Goal: Check status: Check status

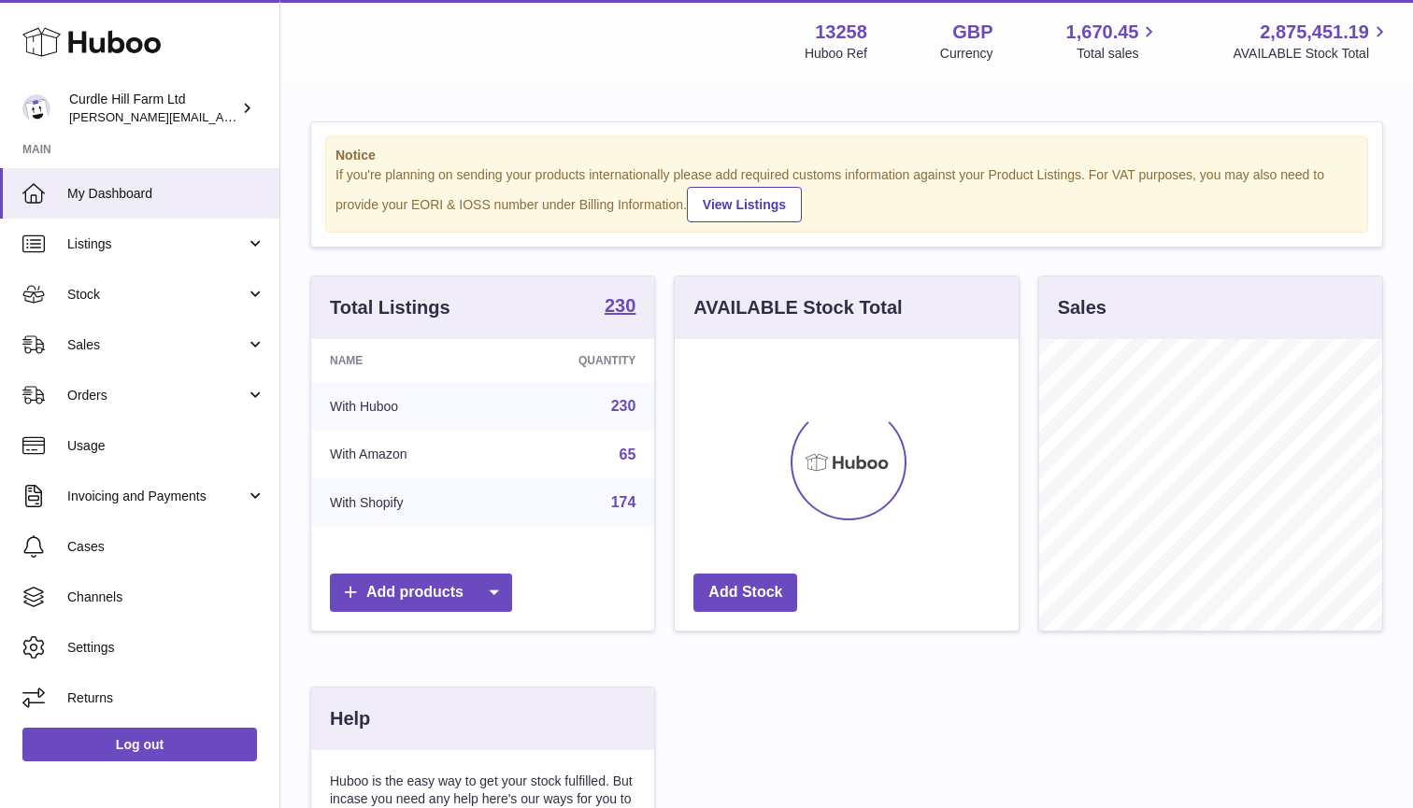
scroll to position [292, 344]
click at [188, 338] on span "Sales" at bounding box center [156, 345] width 178 height 18
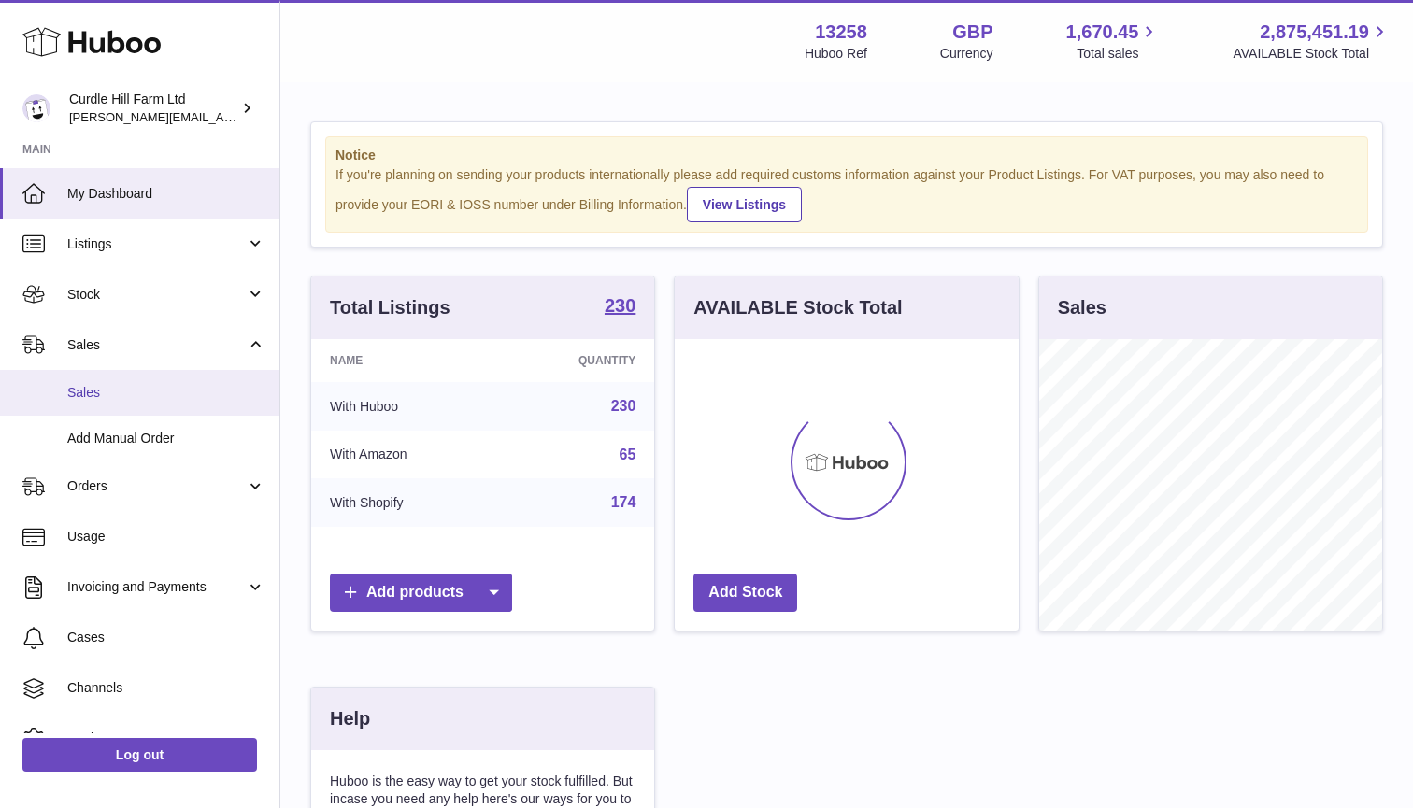
click at [182, 384] on span "Sales" at bounding box center [166, 393] width 198 height 18
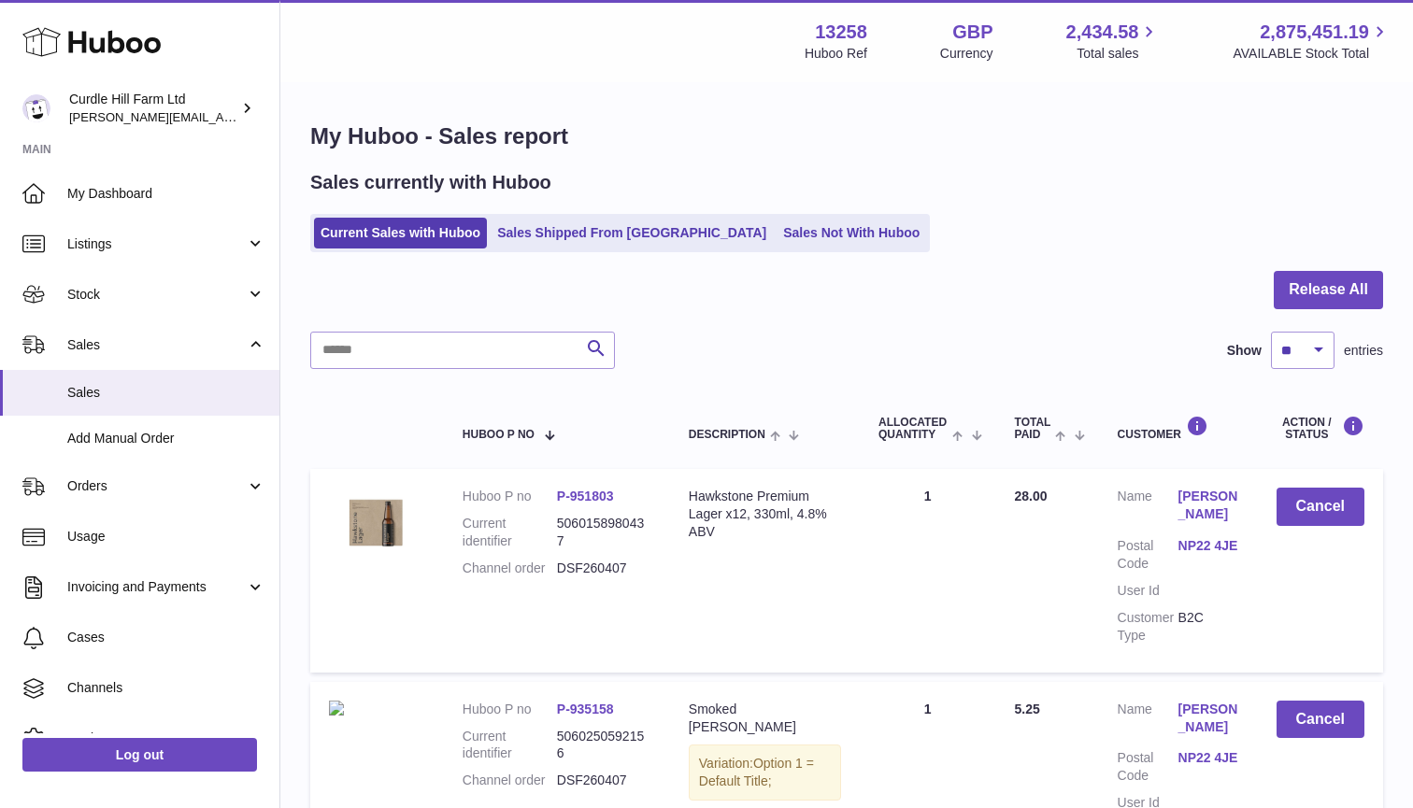
click at [204, 480] on span "Orders" at bounding box center [156, 487] width 178 height 18
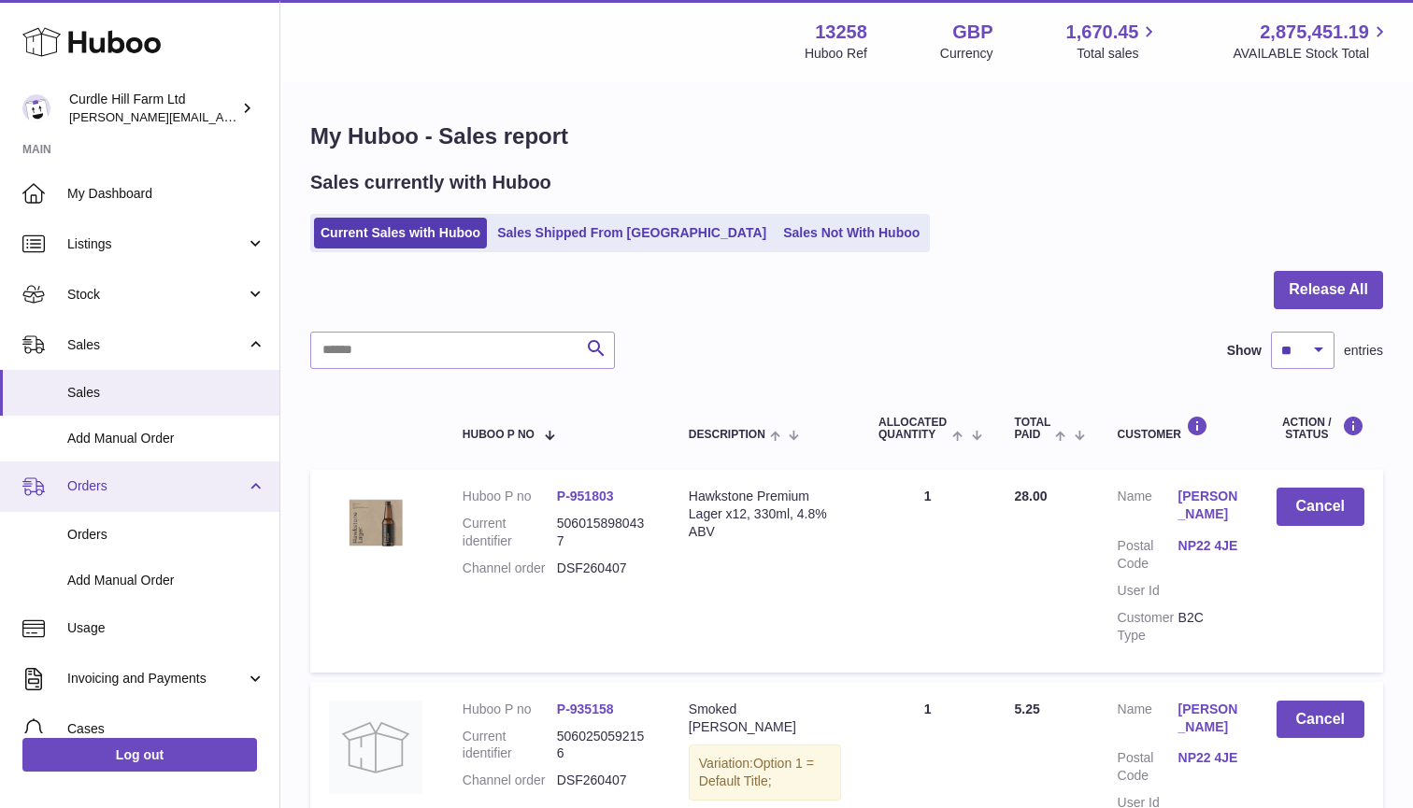
click at [154, 507] on link "Orders" at bounding box center [139, 487] width 279 height 50
click at [152, 489] on span "Orders" at bounding box center [156, 487] width 178 height 18
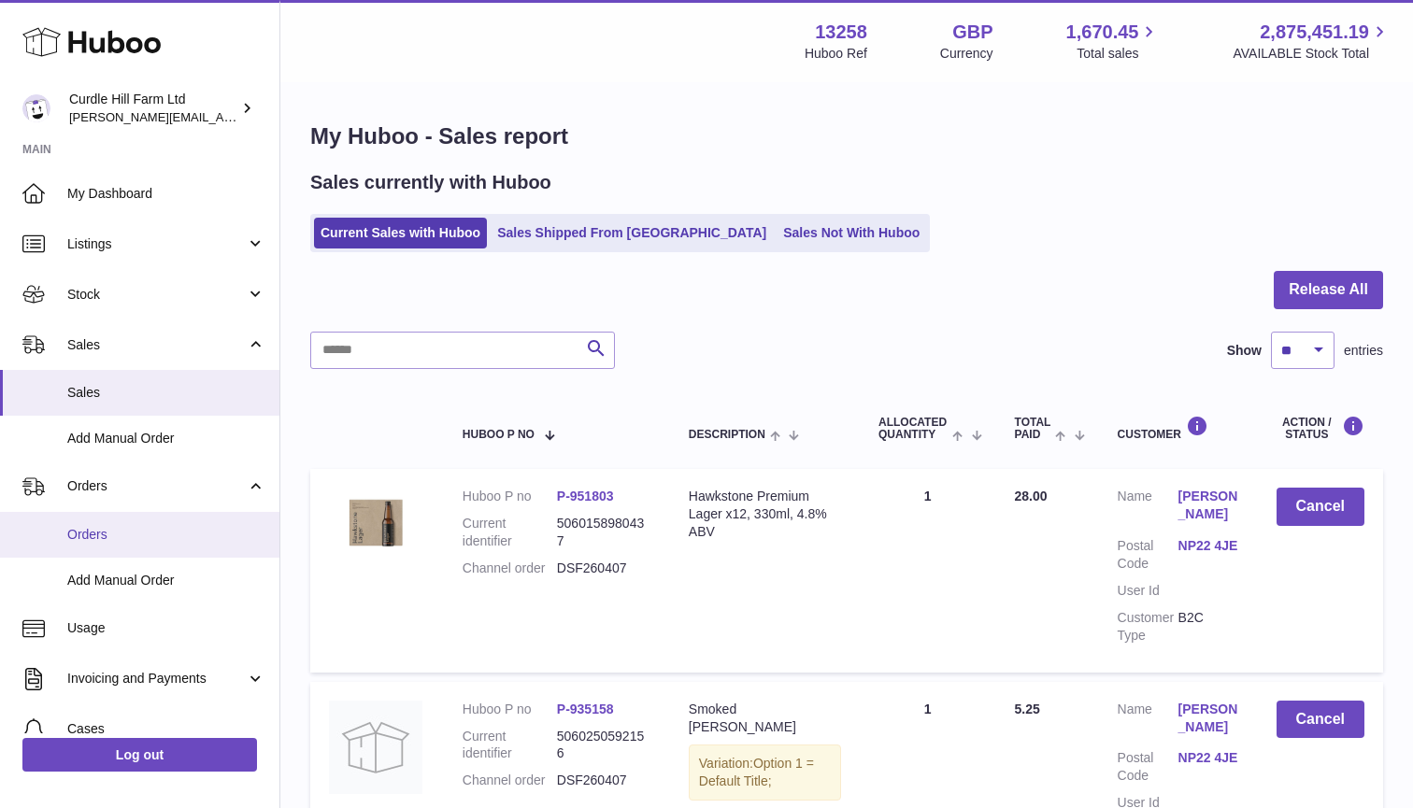
click at [148, 539] on link "Orders" at bounding box center [139, 535] width 279 height 46
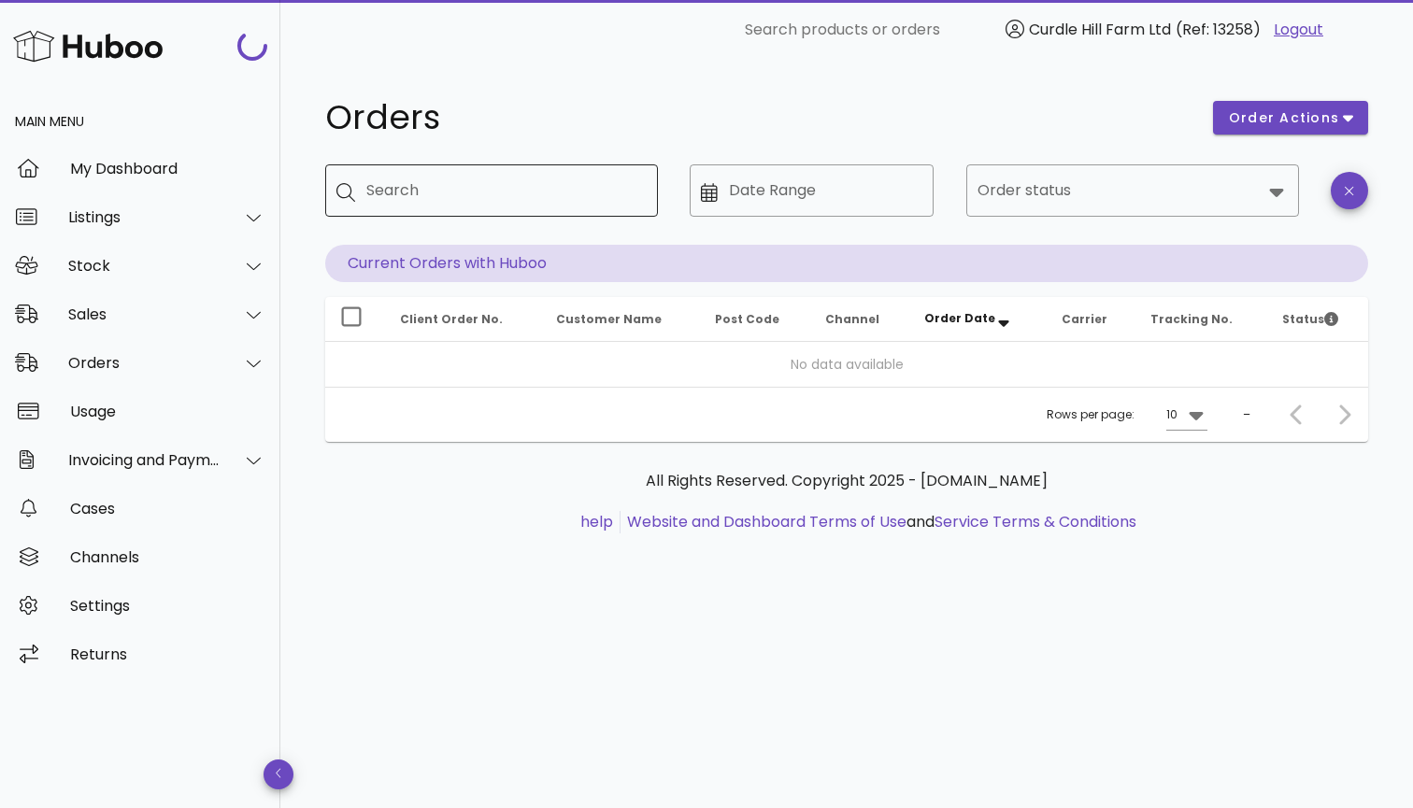
click at [502, 206] on div "Search" at bounding box center [504, 190] width 277 height 52
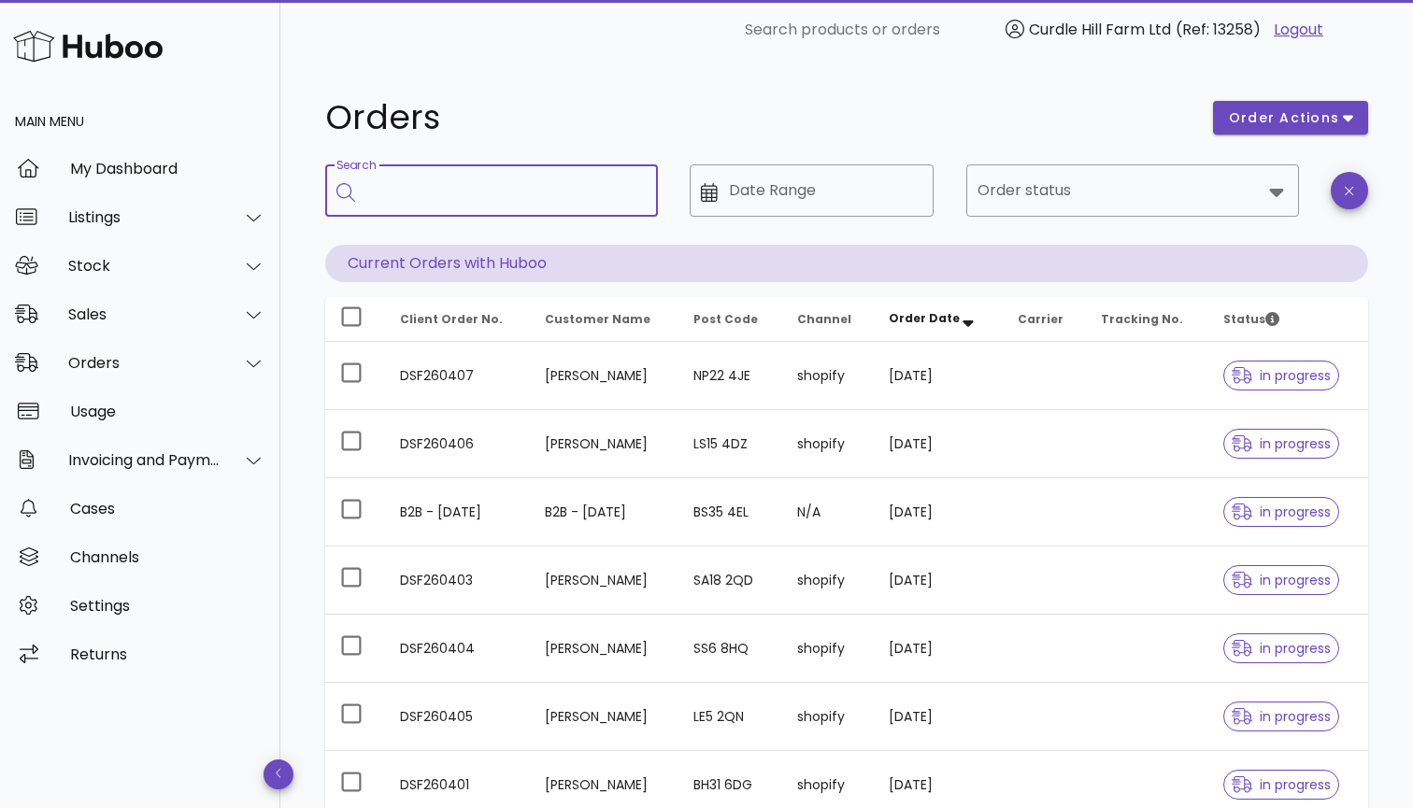
paste input "*********"
type input "*********"
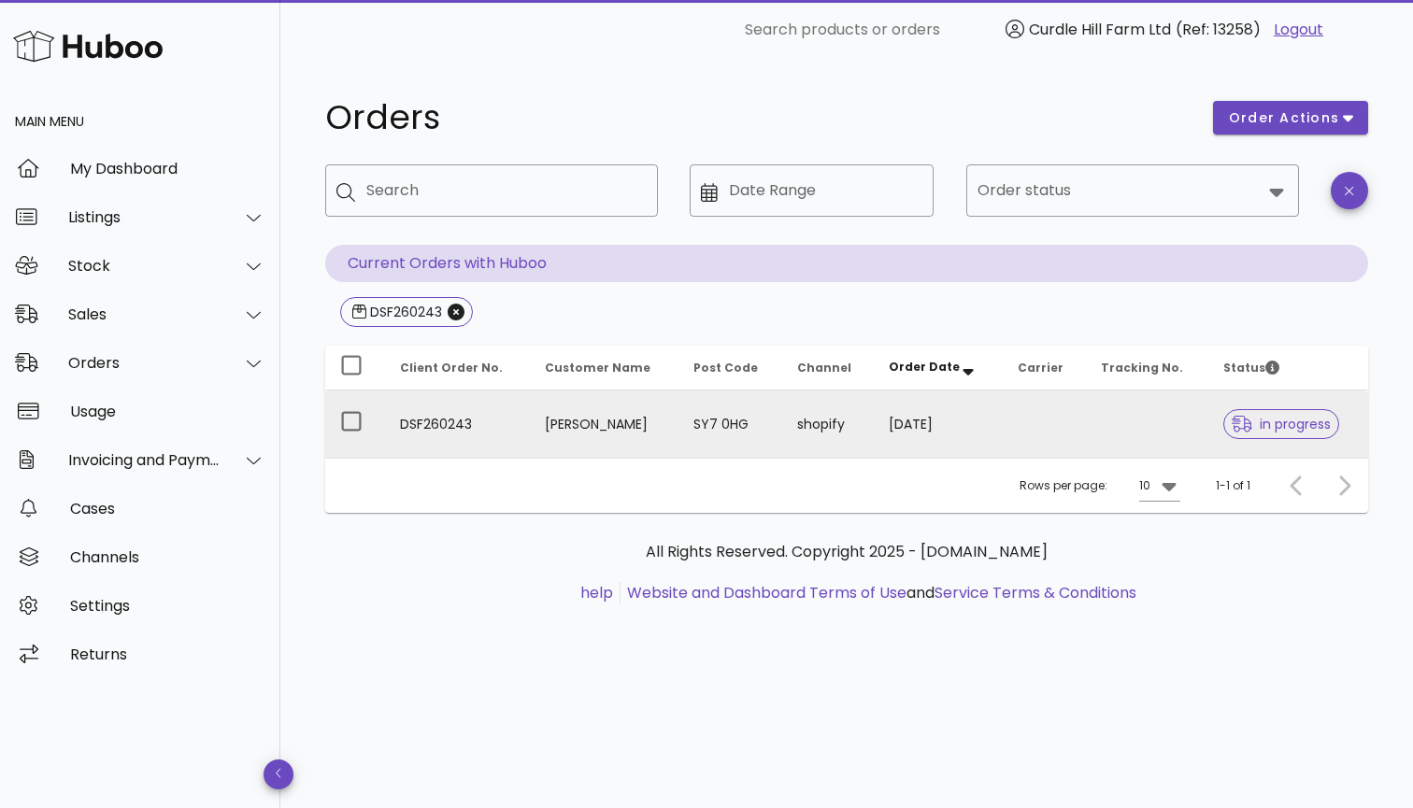
click at [1066, 407] on td at bounding box center [1044, 424] width 83 height 67
